Goal: Information Seeking & Learning: Learn about a topic

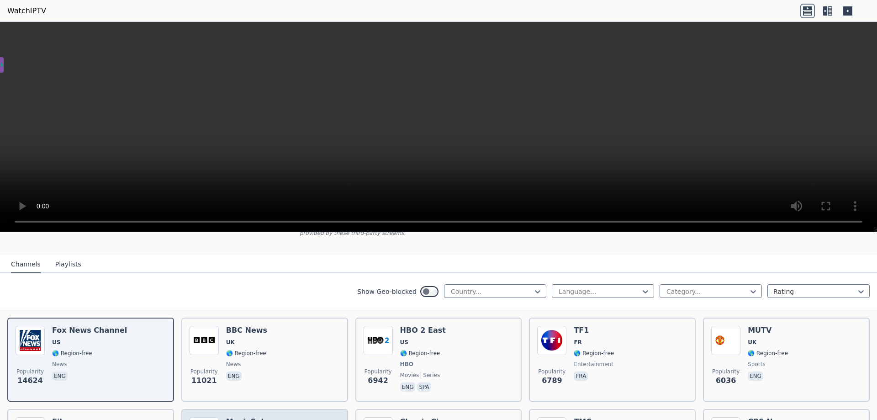
scroll to position [46, 0]
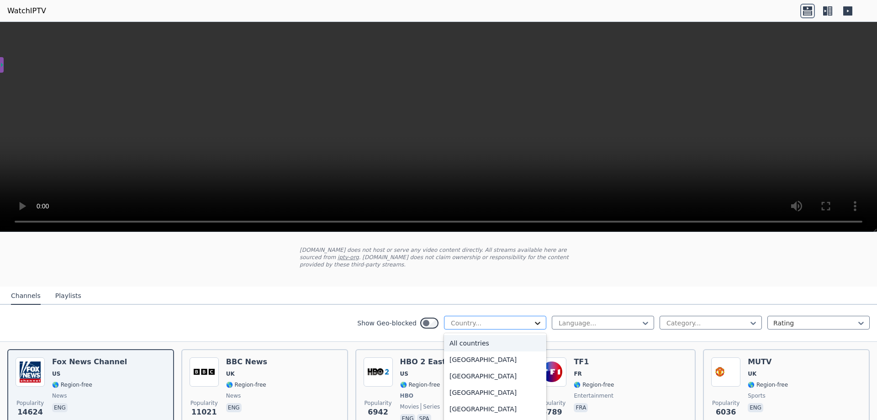
click at [533, 318] on icon at bounding box center [537, 322] width 9 height 9
click at [466, 351] on div "Japan" at bounding box center [495, 352] width 102 height 16
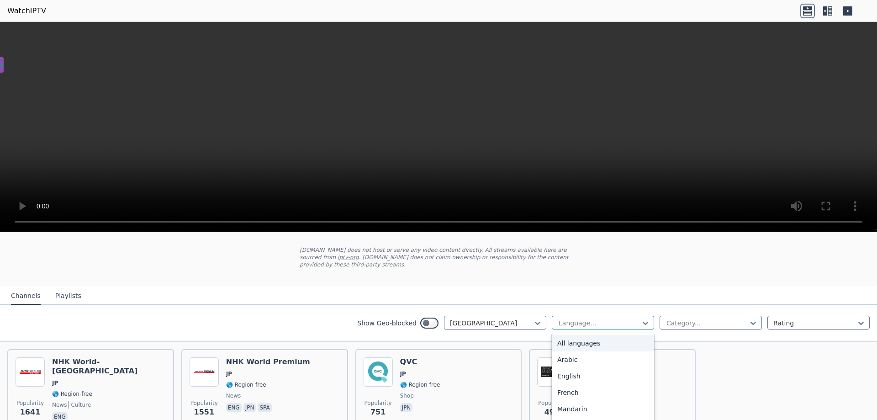
click at [629, 318] on div at bounding box center [599, 322] width 83 height 9
click at [798, 377] on div "Popularity 1641 NHK World-Japan JP 🌎 Region-free news culture eng Popularity 15…" at bounding box center [438, 390] width 877 height 97
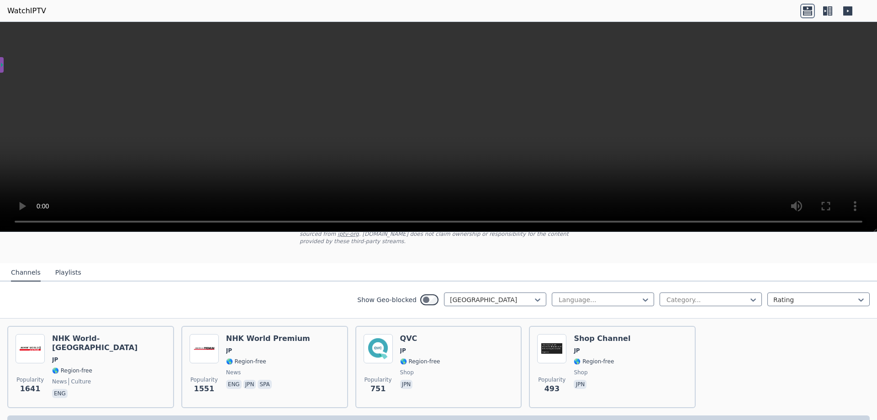
scroll to position [88, 0]
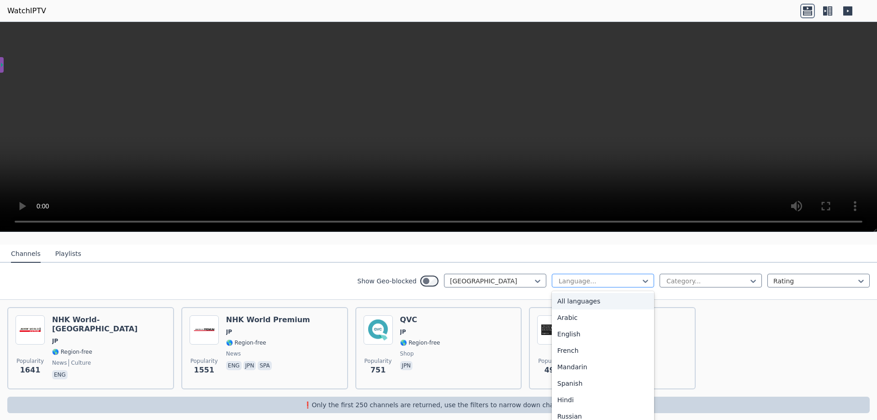
click at [615, 276] on div at bounding box center [599, 280] width 83 height 9
click at [587, 293] on div "All languages" at bounding box center [603, 301] width 102 height 16
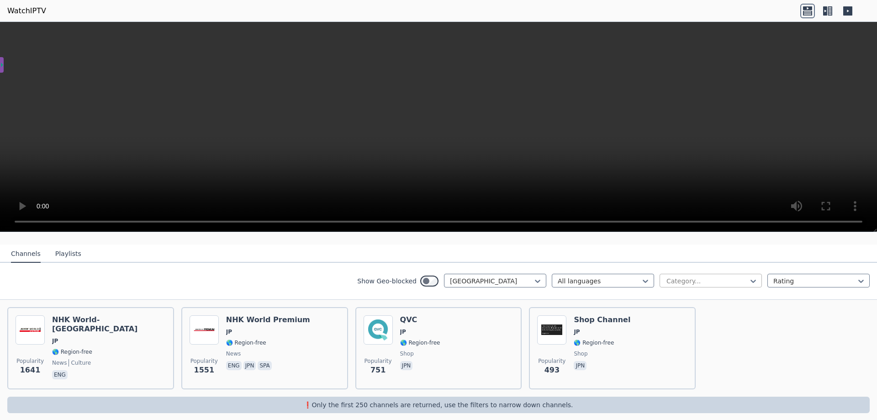
click at [734, 276] on div at bounding box center [707, 280] width 83 height 9
